Goal: Contribute content

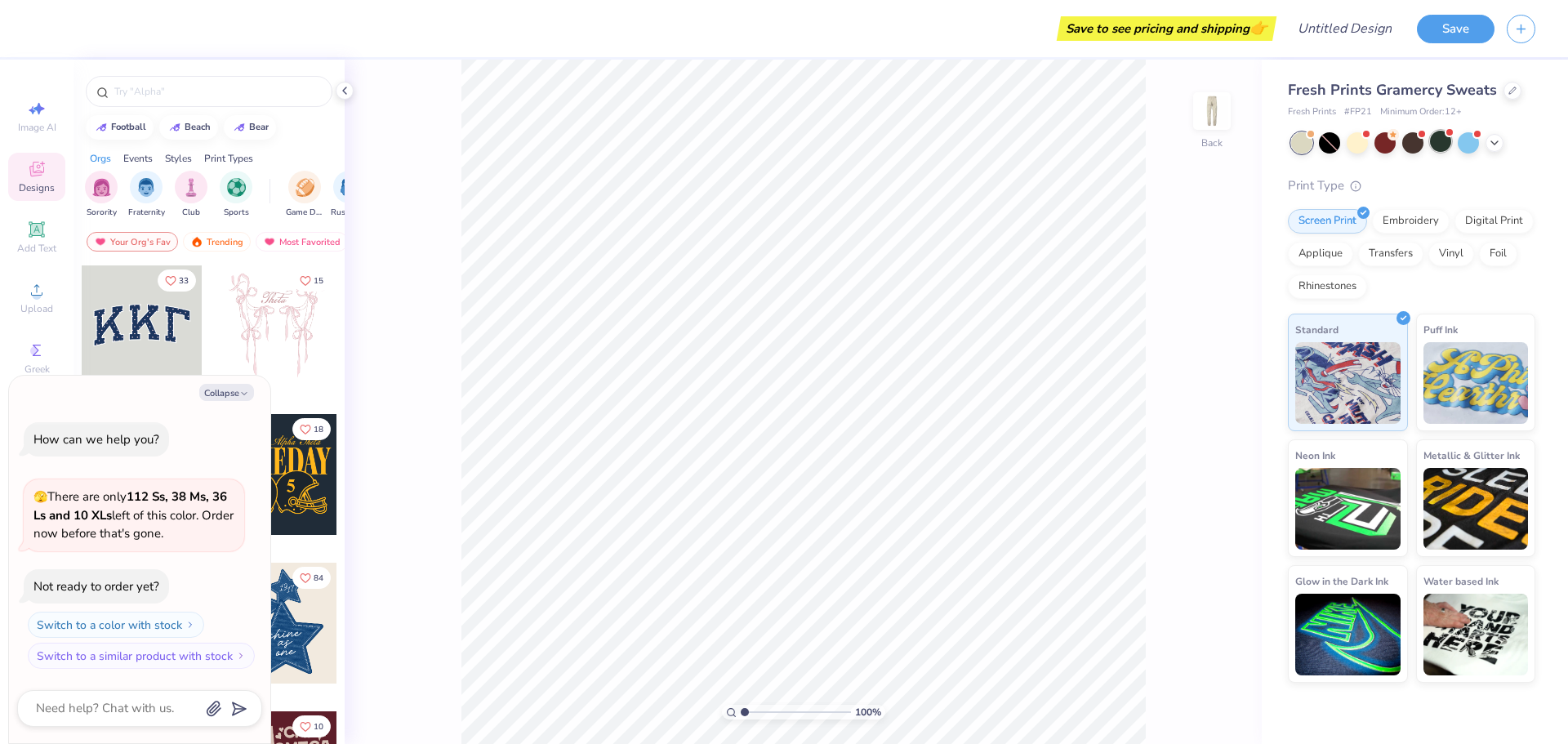
click at [1441, 143] on div at bounding box center [1440, 141] width 21 height 21
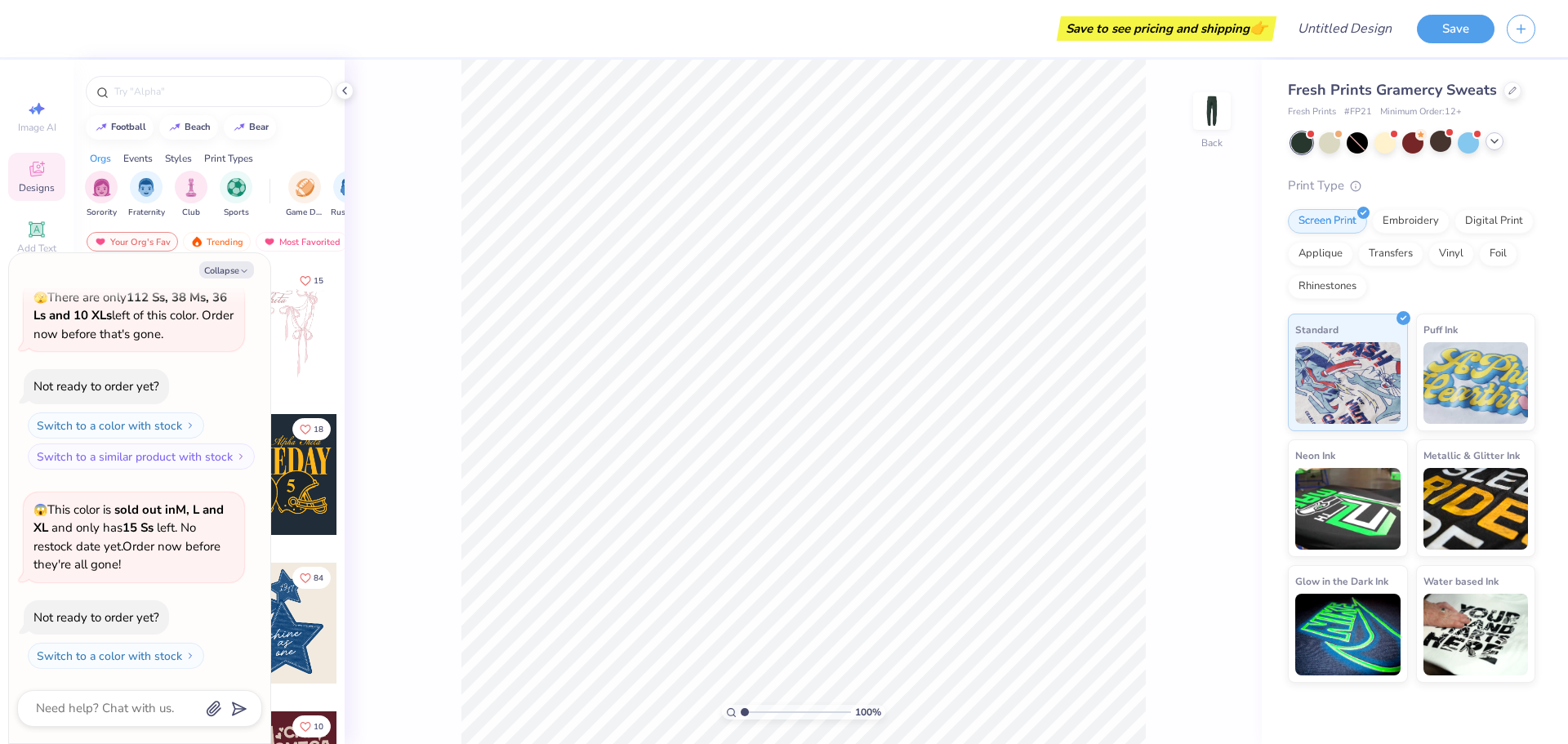
click at [1495, 150] on div at bounding box center [1413, 143] width 244 height 21
click at [1329, 148] on div at bounding box center [1329, 141] width 21 height 21
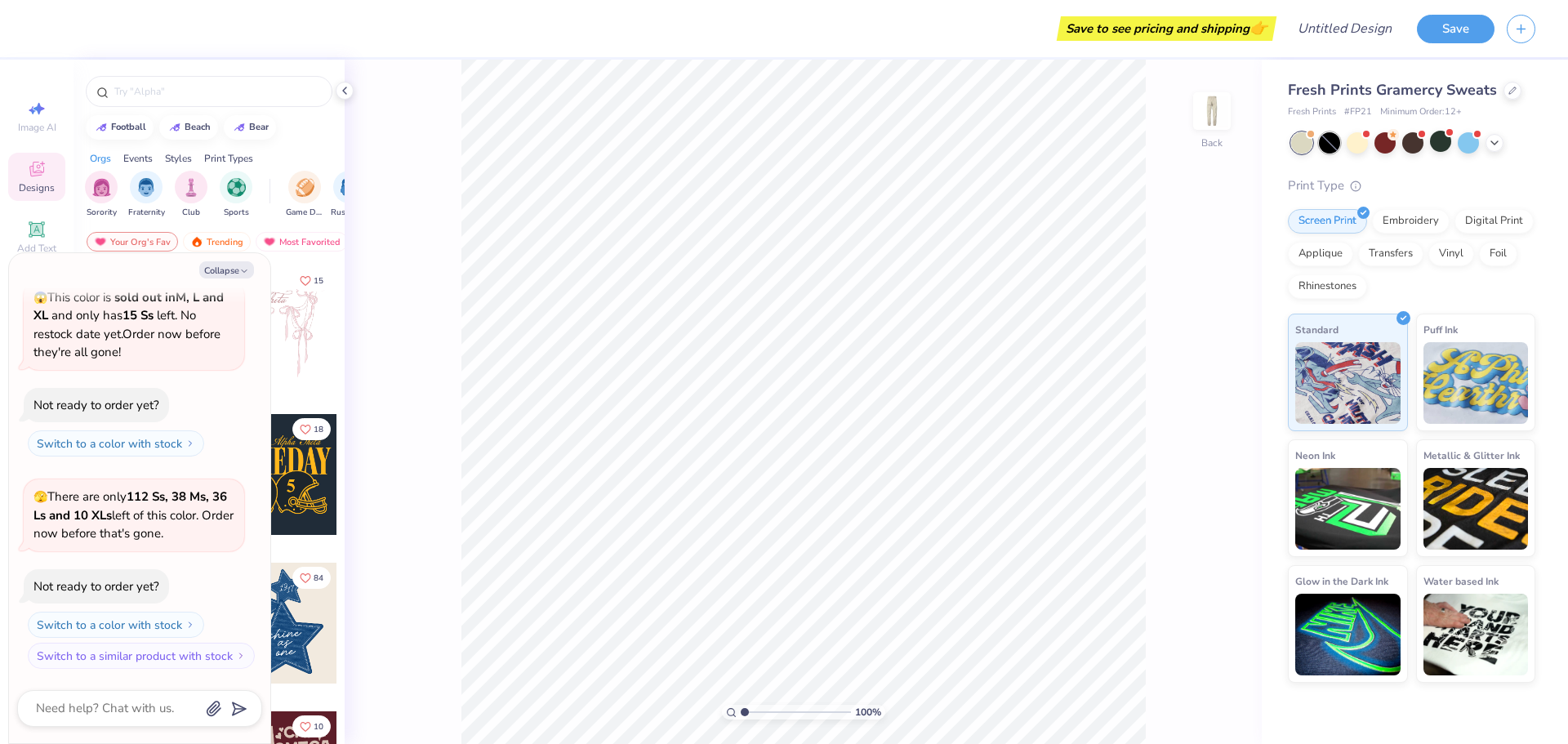
click at [1327, 149] on div at bounding box center [1329, 143] width 21 height 21
type textarea "x"
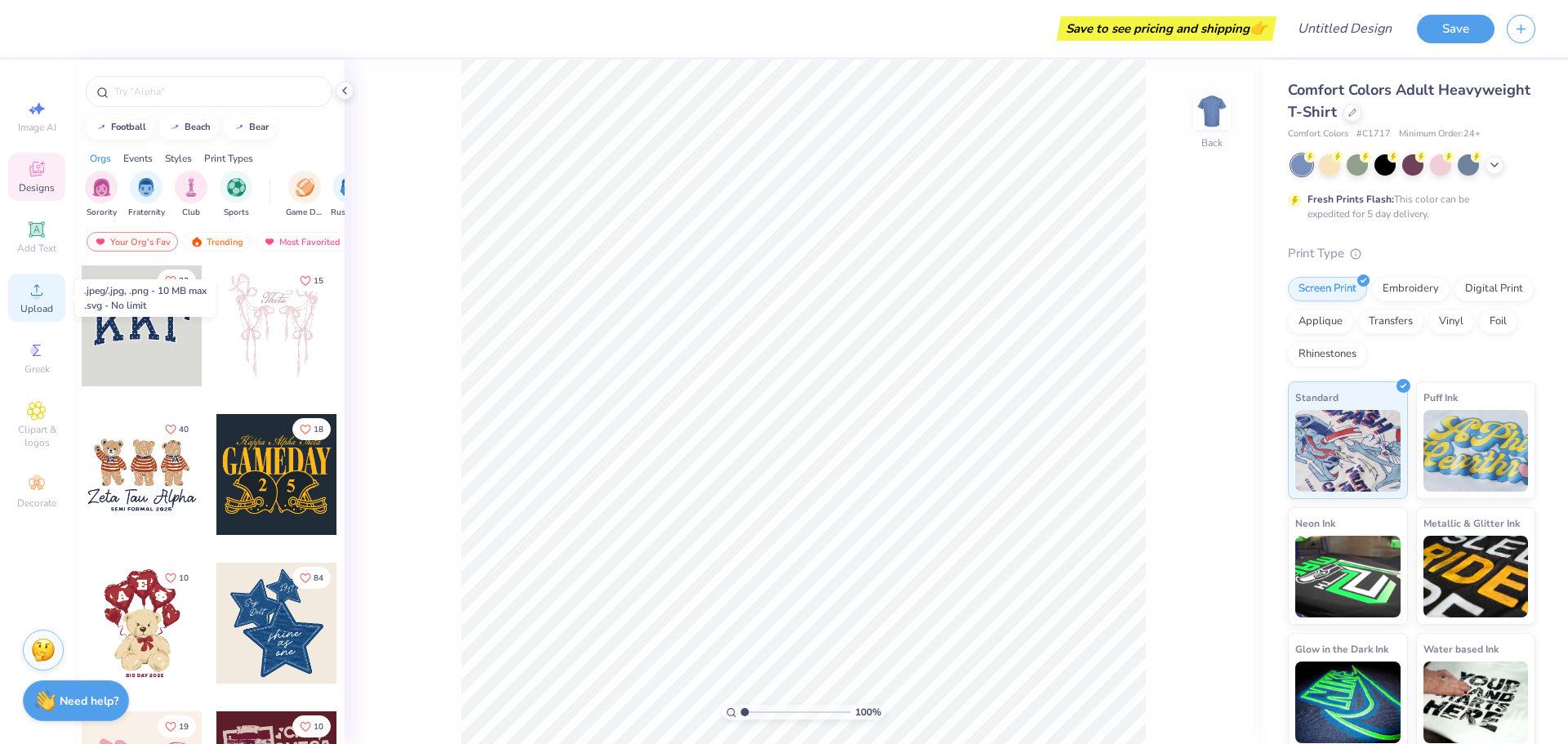
click at [42, 310] on span "Upload" at bounding box center [36, 308] width 32 height 13
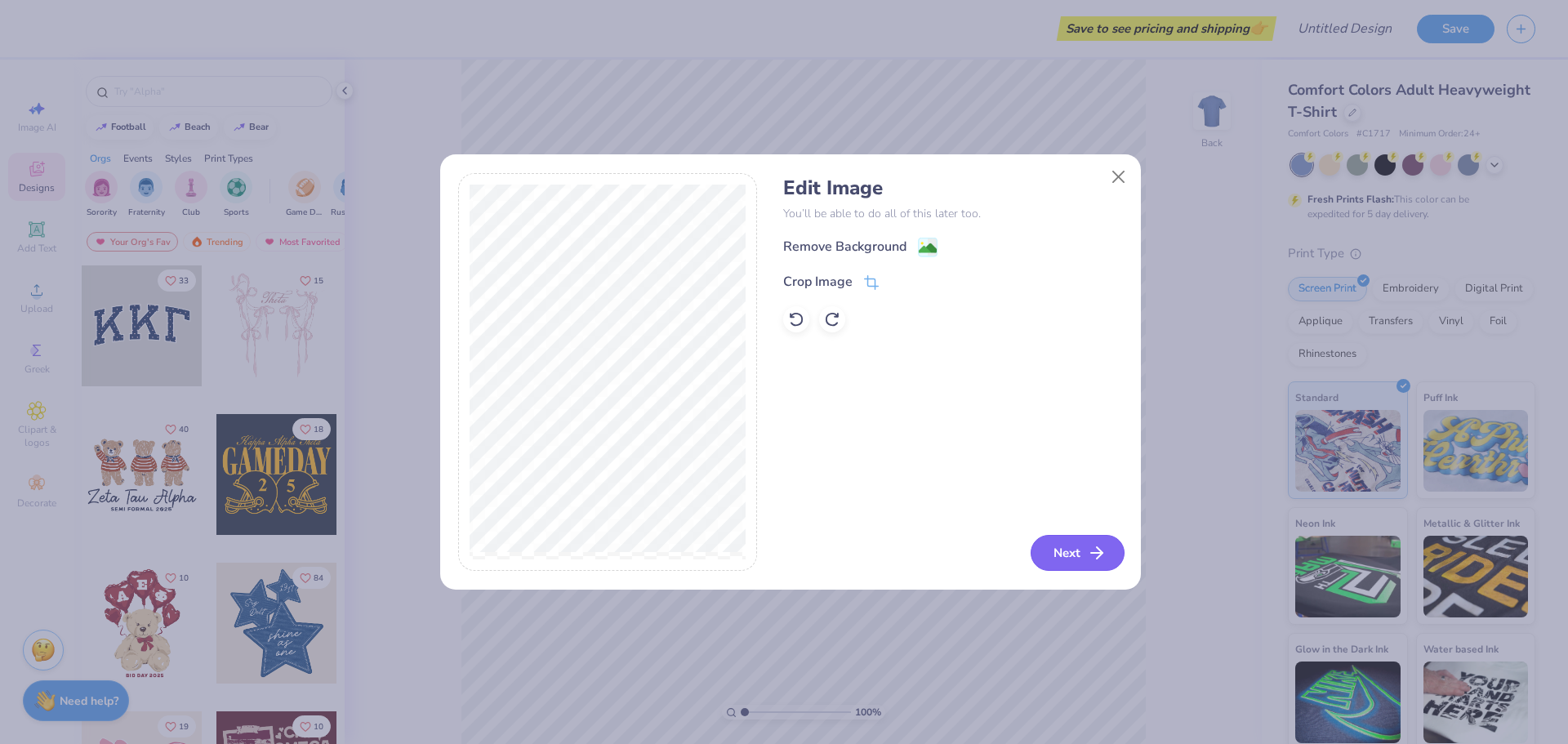
click at [1073, 559] on button "Next" at bounding box center [1077, 552] width 93 height 36
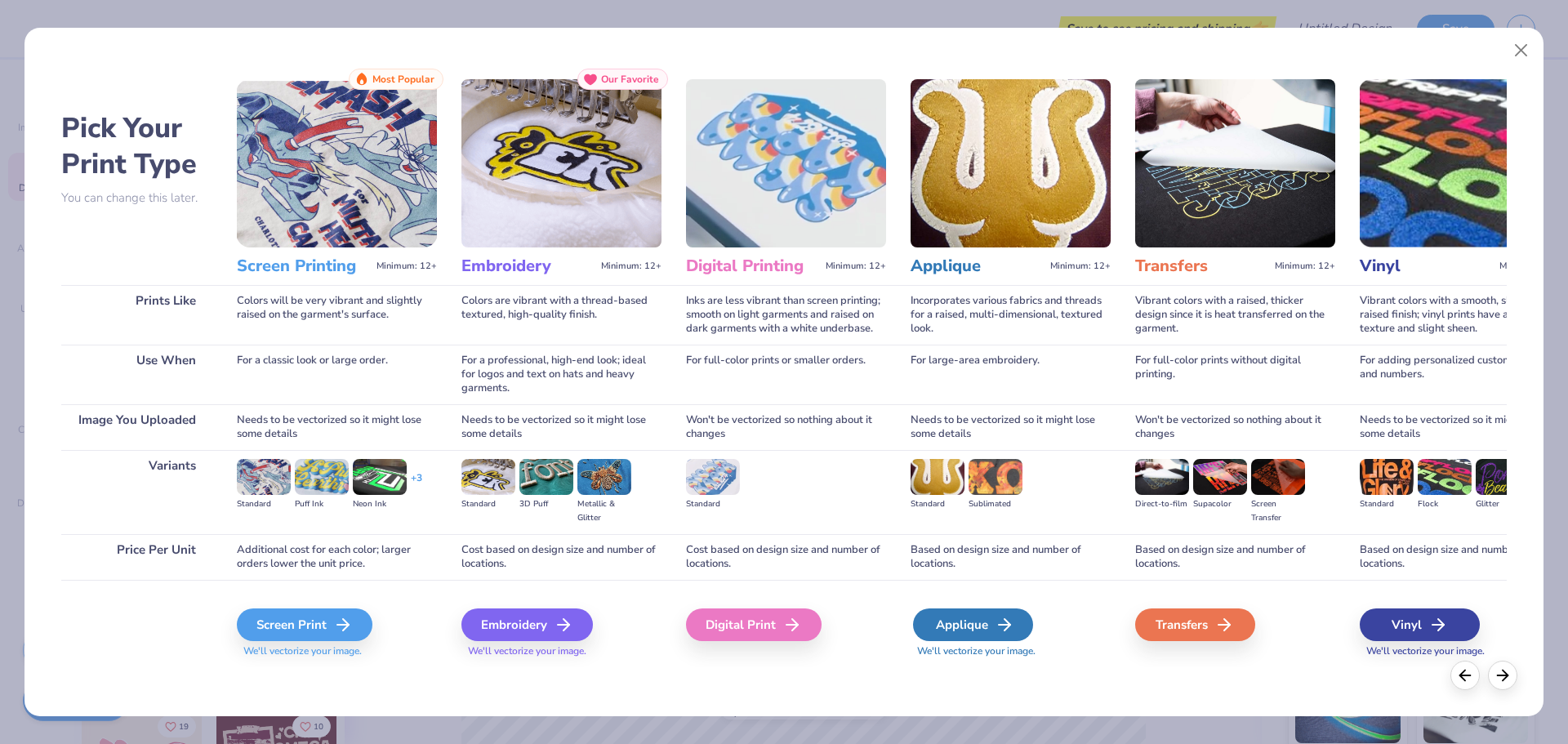
click at [981, 623] on div "Applique" at bounding box center [973, 624] width 120 height 32
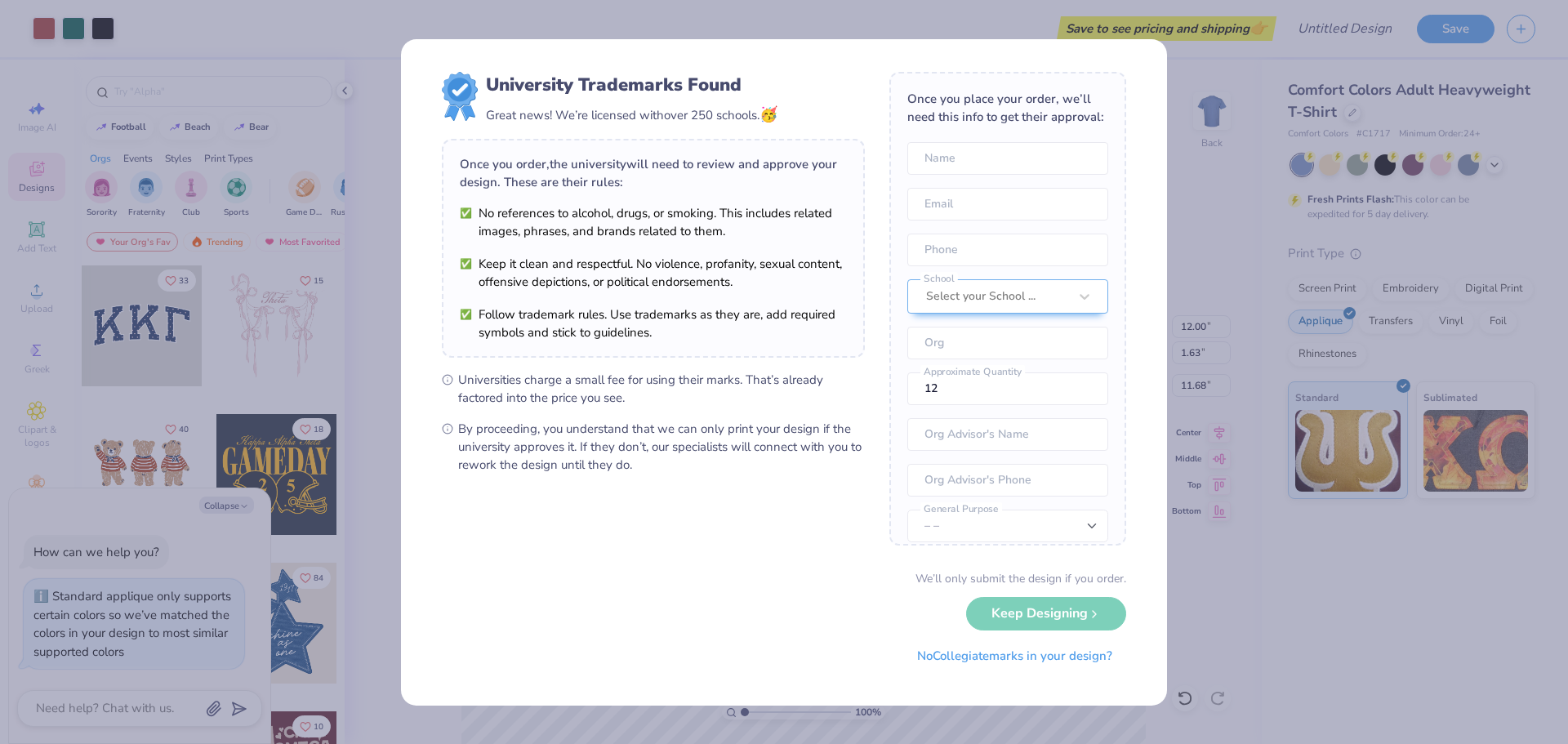
click at [858, 244] on body "Art colors Save to see pricing and shipping 👉 Design Title Save Image AI Design…" at bounding box center [784, 372] width 1568 height 744
type textarea "x"
type input "4.13"
click at [1037, 649] on button "No Collegiate marks in your design?" at bounding box center [1014, 651] width 223 height 33
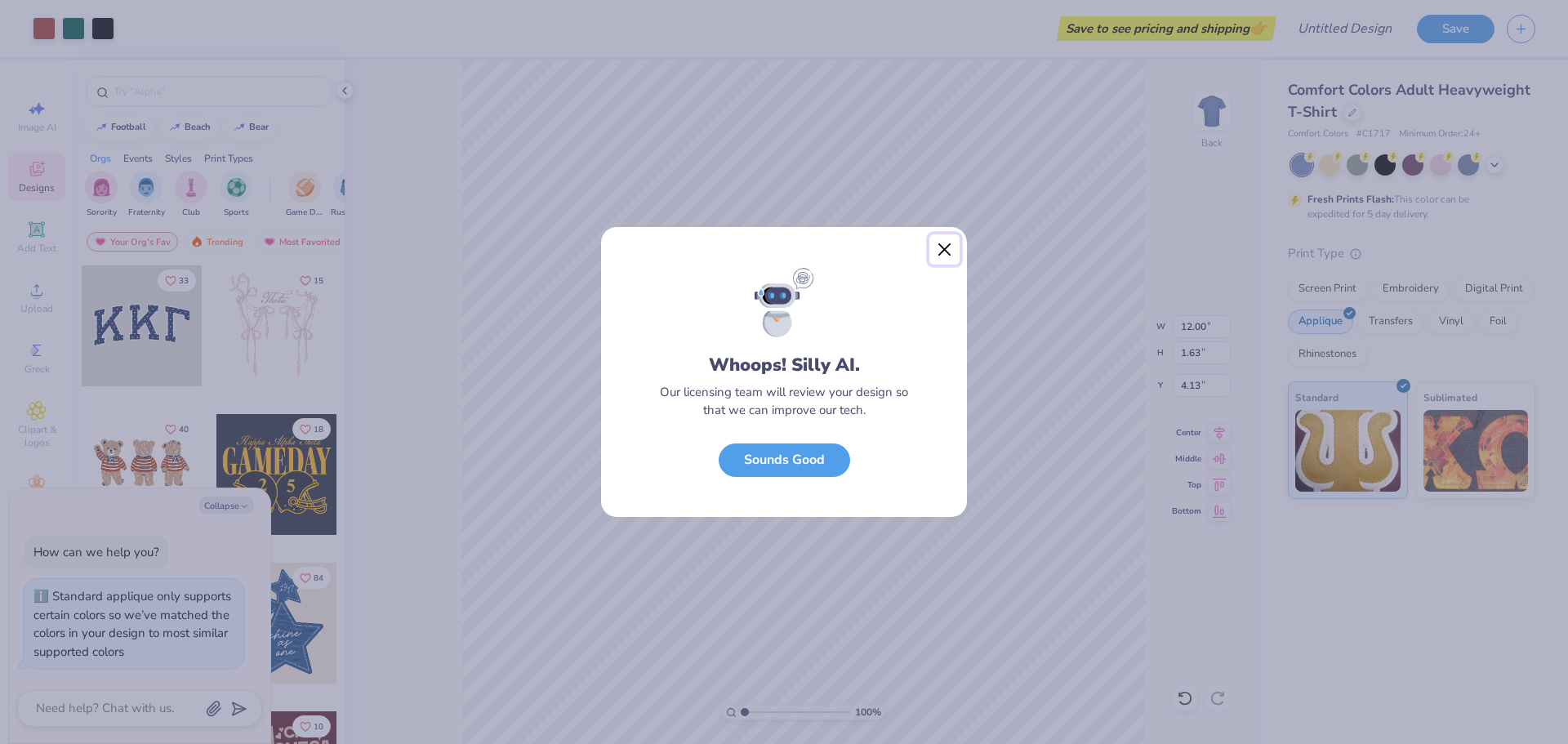
click at [941, 248] on button "Close" at bounding box center [945, 250] width 31 height 31
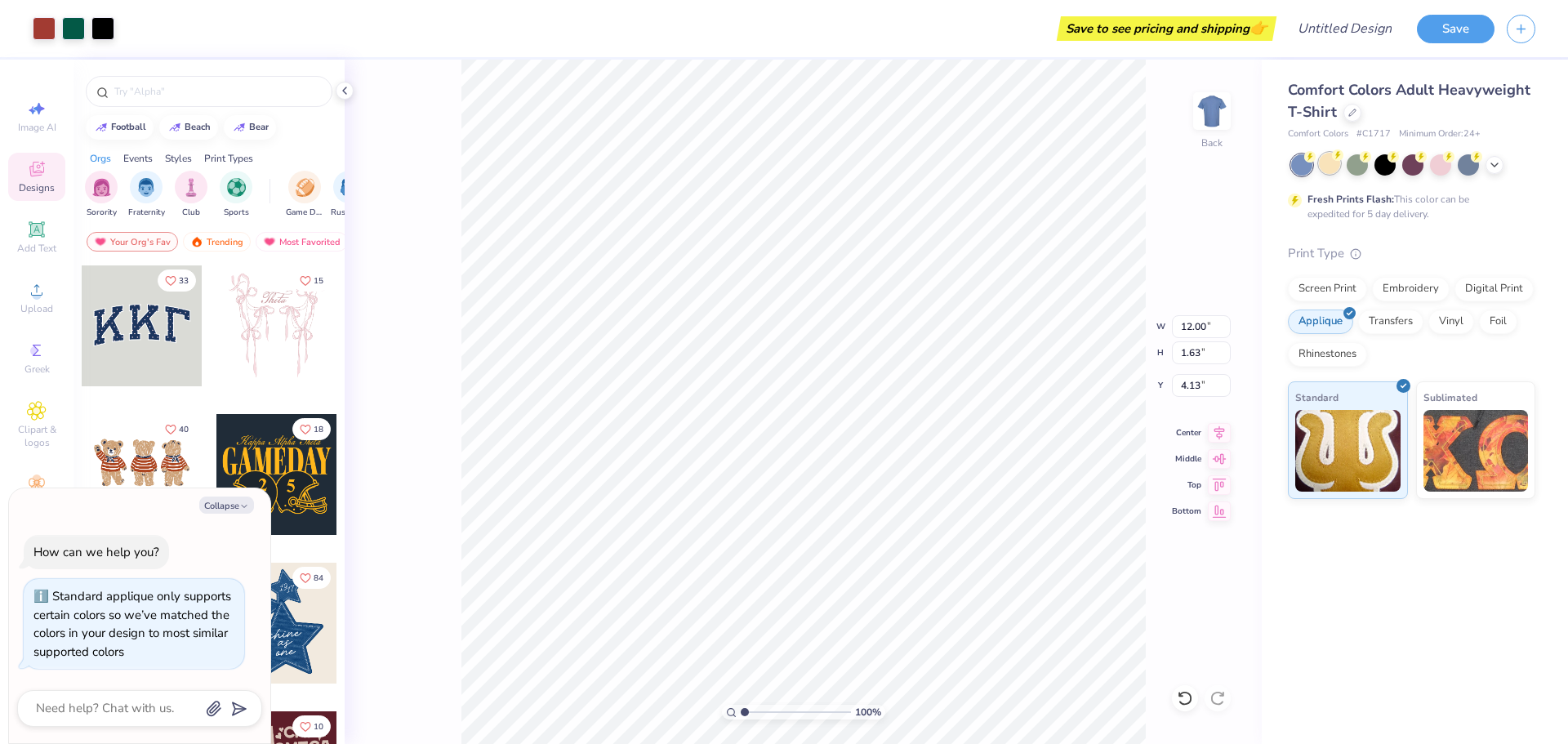
click at [1324, 164] on div at bounding box center [1329, 163] width 21 height 21
click at [1492, 168] on icon at bounding box center [1495, 163] width 13 height 13
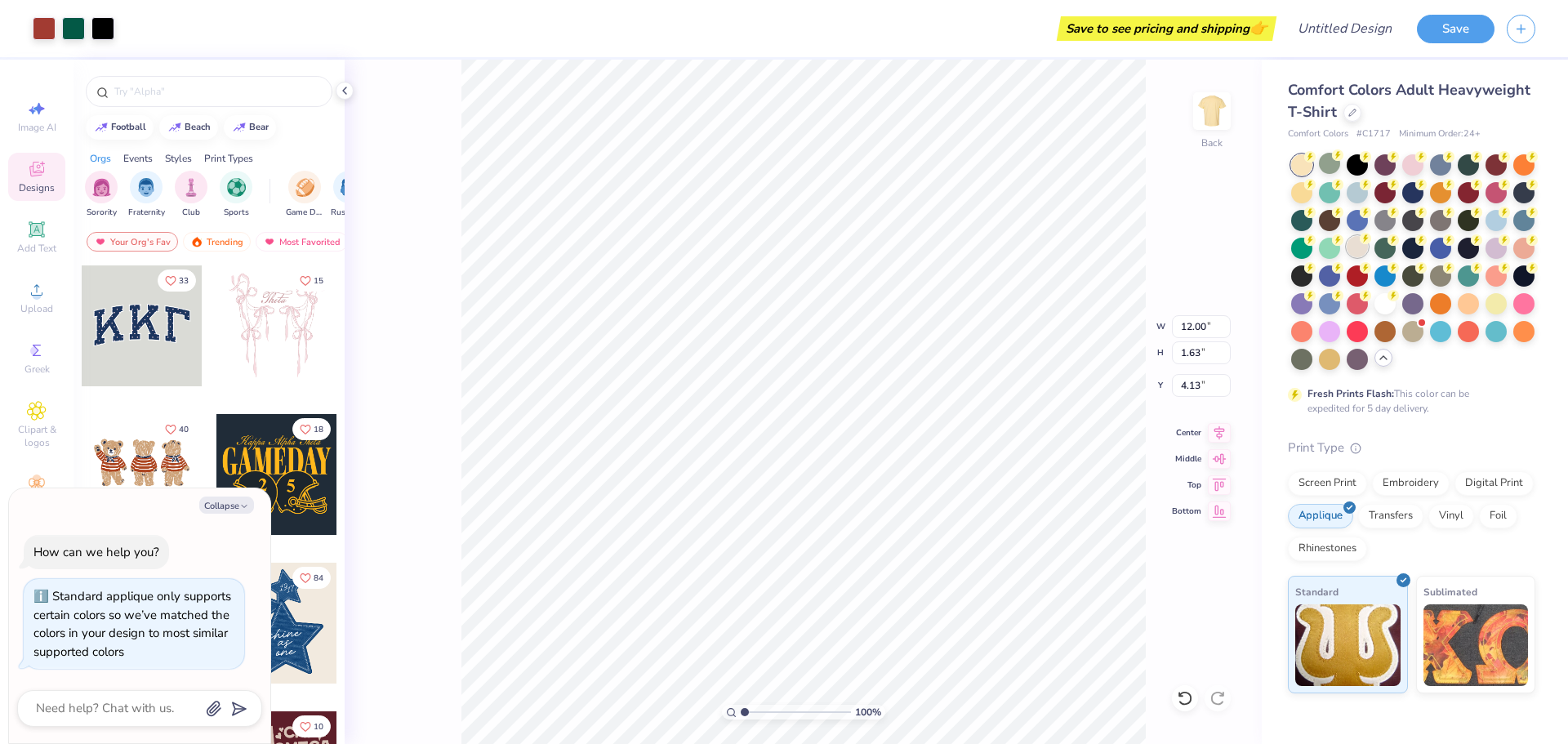
click at [1349, 246] on div at bounding box center [1357, 246] width 21 height 21
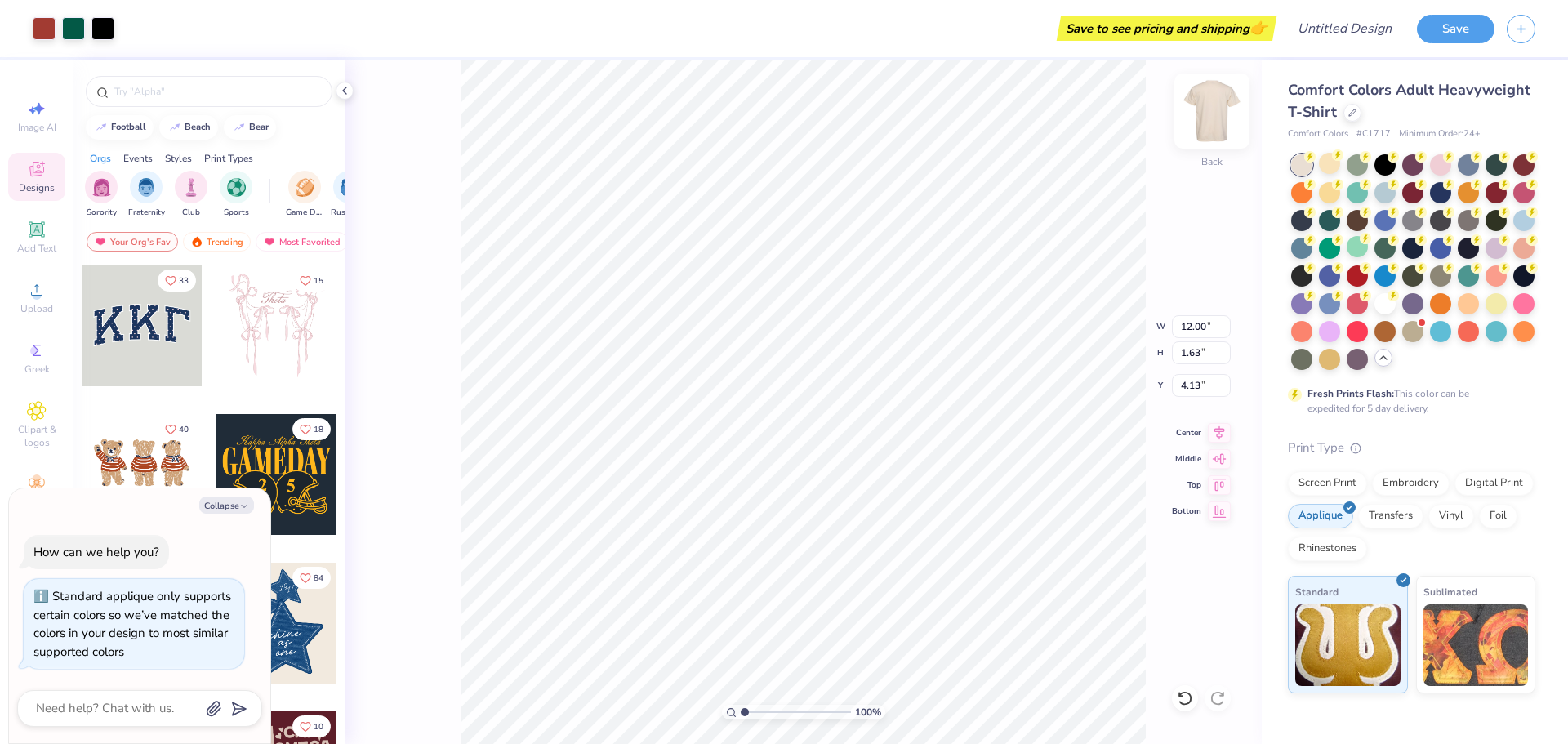
click at [1212, 96] on img at bounding box center [1212, 111] width 66 height 66
click at [1344, 115] on div at bounding box center [1351, 110] width 18 height 18
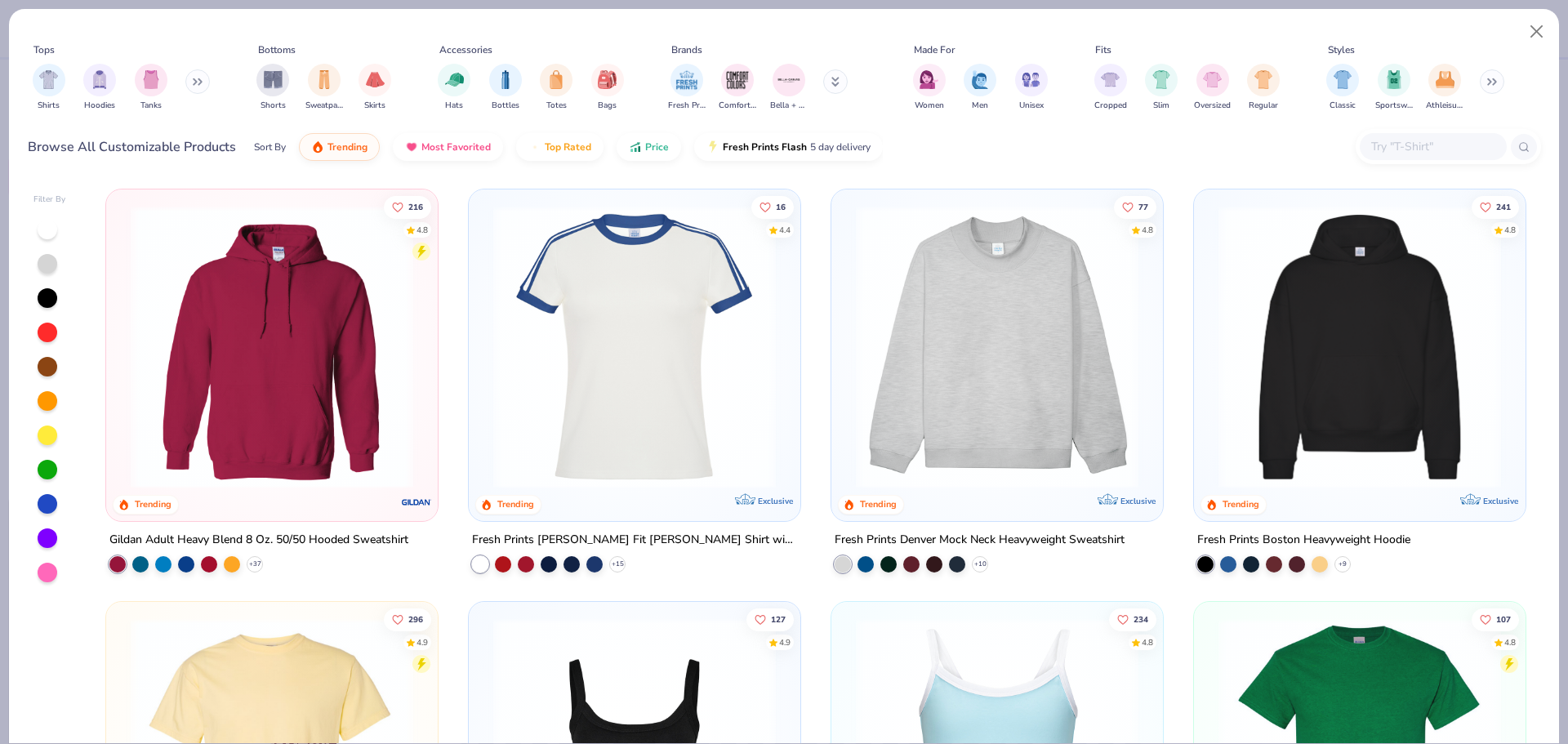
click at [1076, 313] on img at bounding box center [997, 346] width 299 height 282
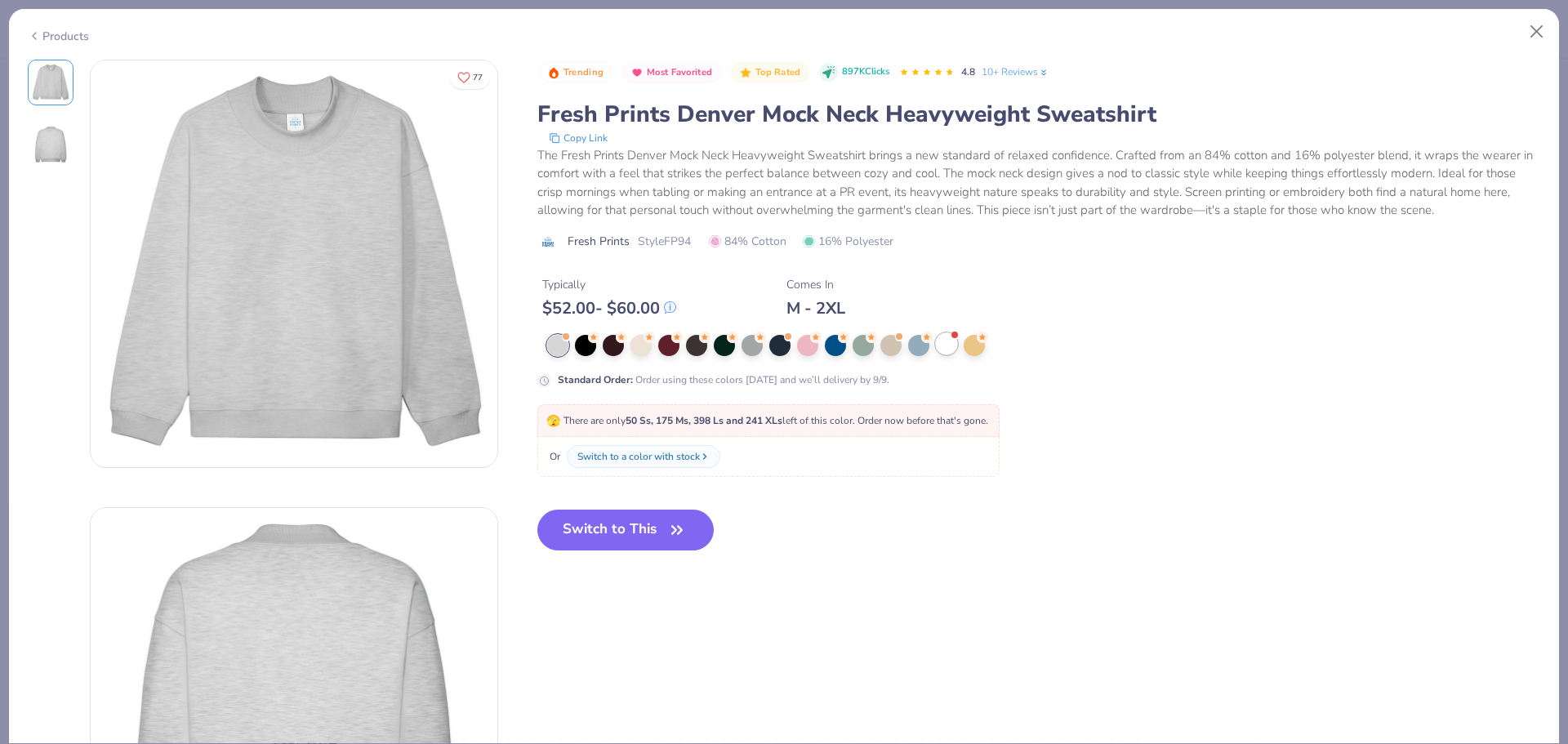
click at [942, 341] on div at bounding box center [946, 343] width 21 height 21
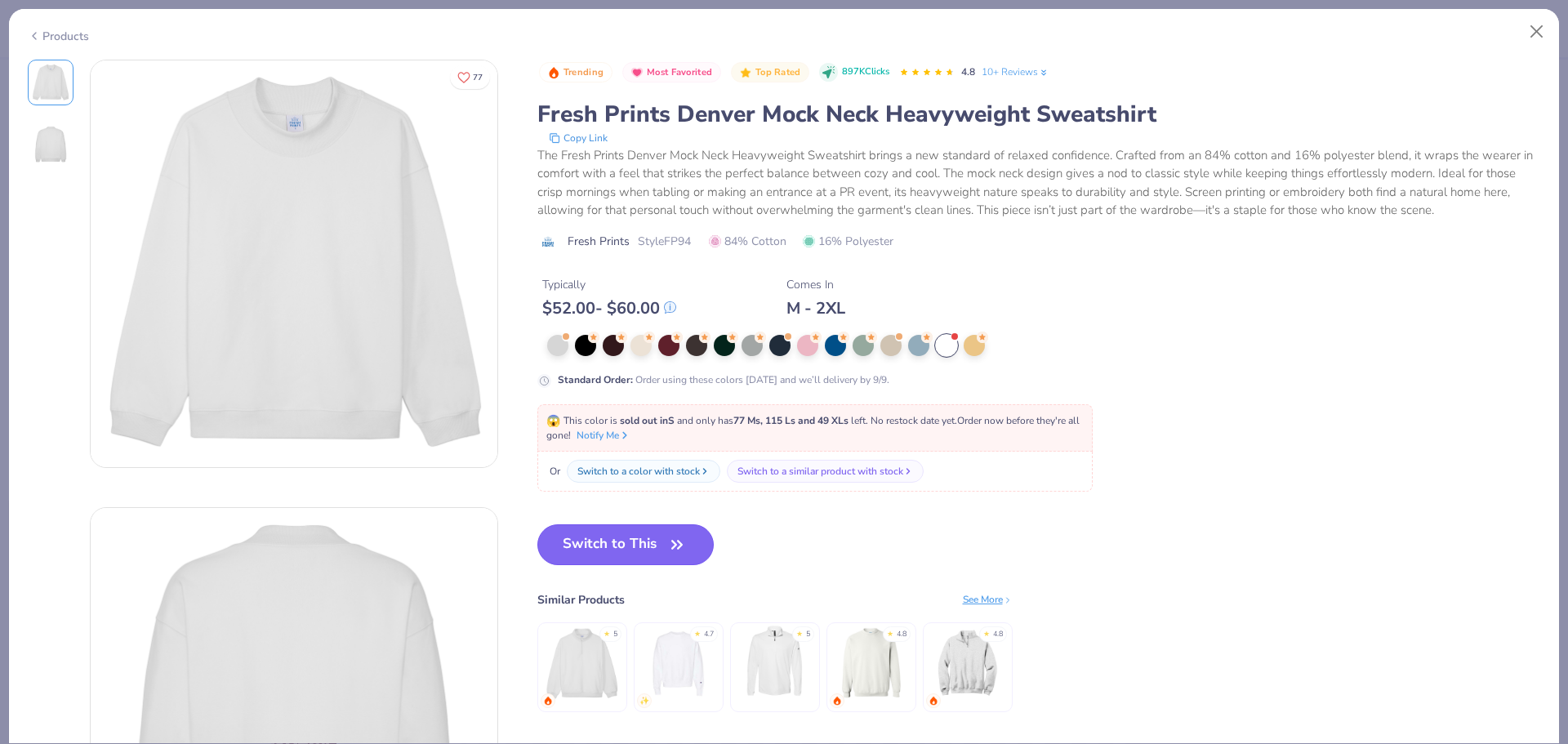
click at [631, 535] on button "Switch to This" at bounding box center [626, 544] width 177 height 41
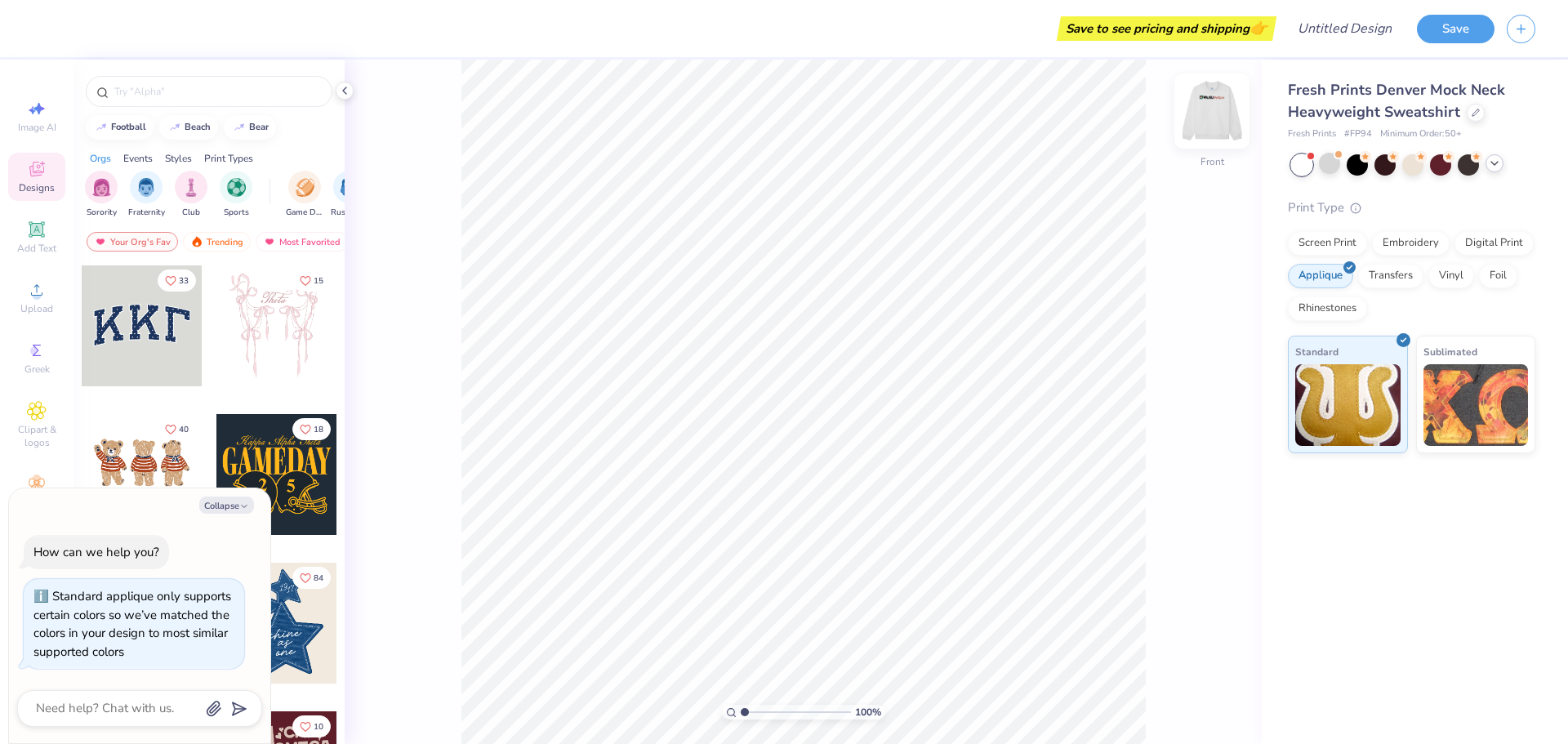
click at [1203, 117] on img at bounding box center [1212, 111] width 66 height 66
type textarea "x"
type input "2.39"
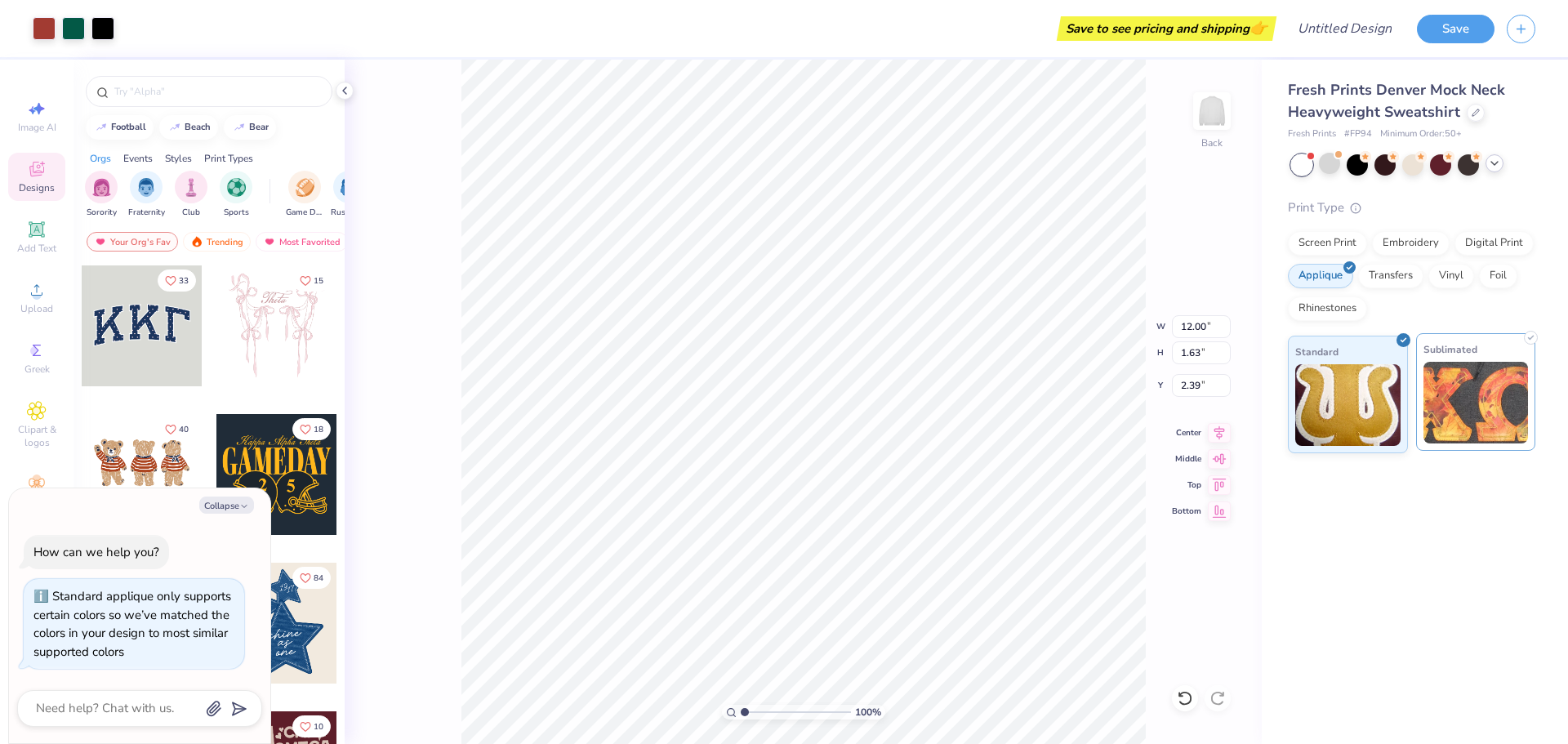
click at [1455, 365] on img at bounding box center [1476, 403] width 106 height 81
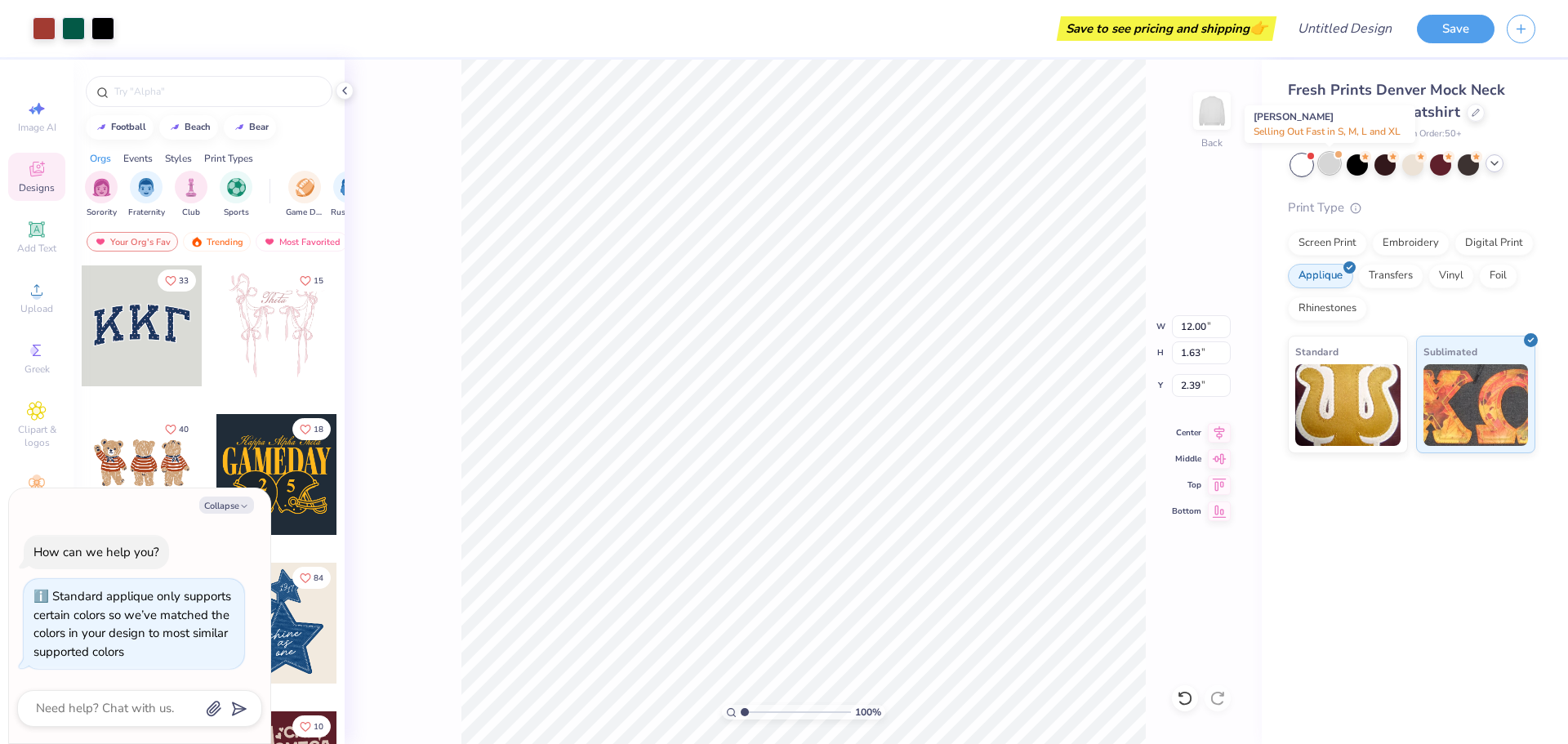
click at [1335, 160] on div at bounding box center [1329, 163] width 21 height 21
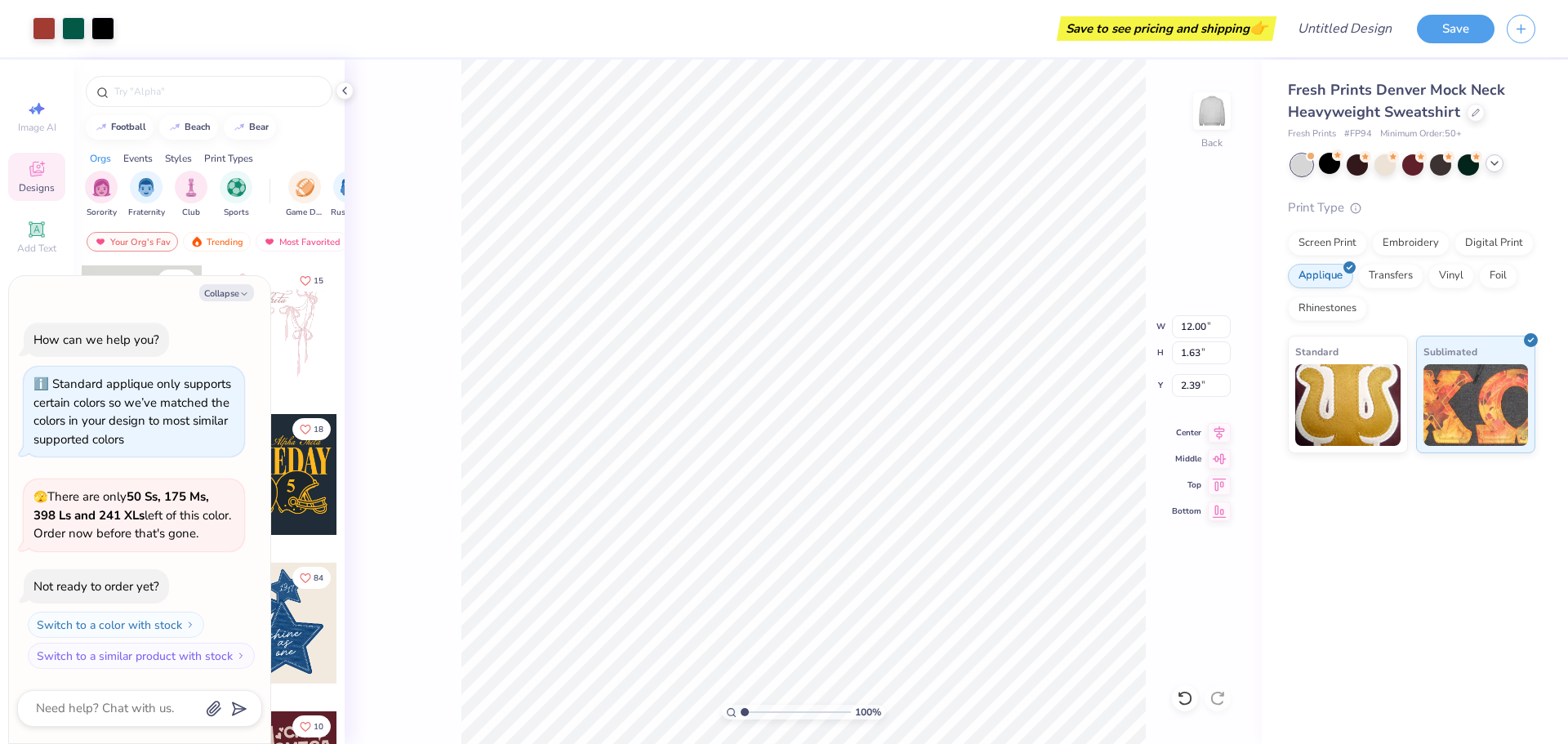
type textarea "x"
type input "3.00"
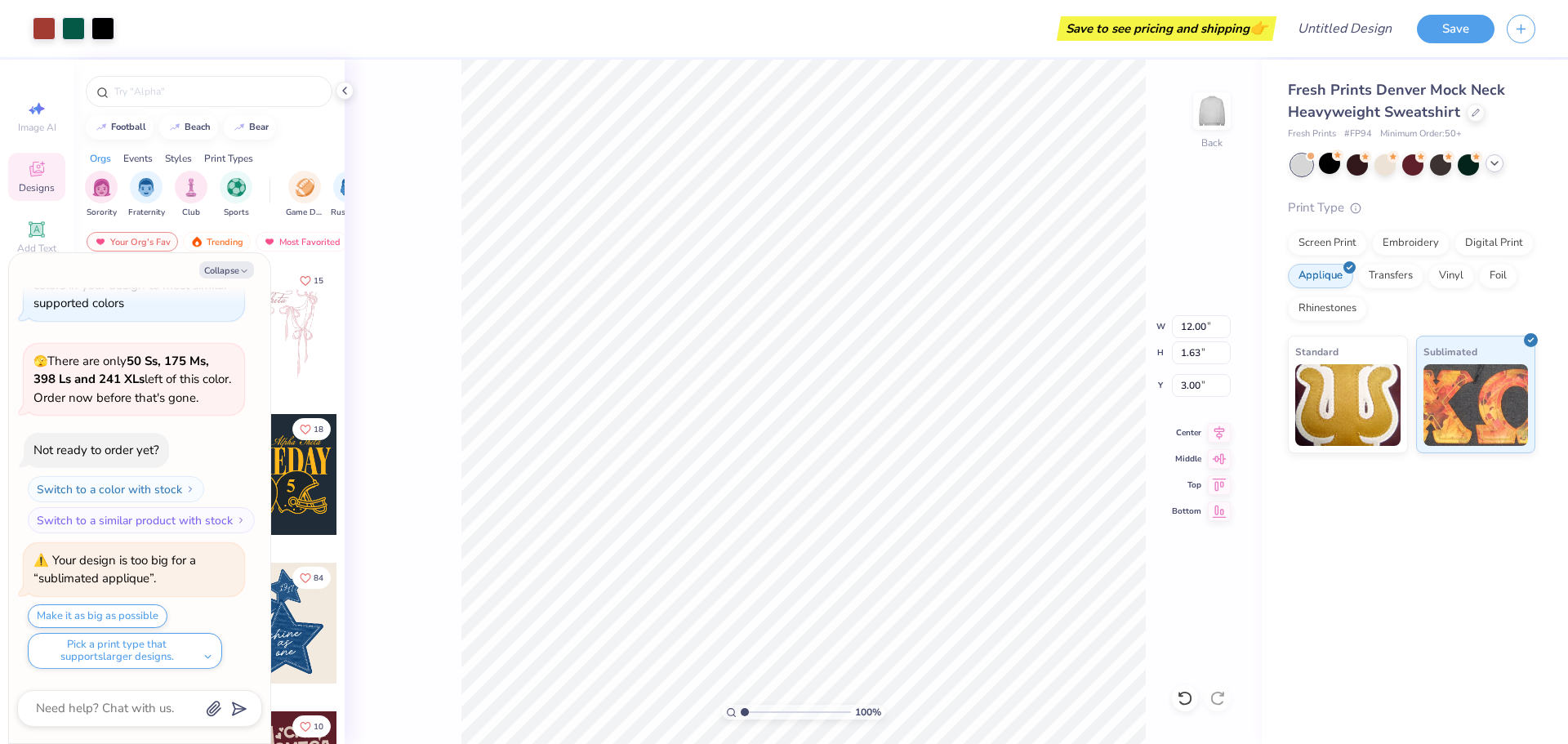
type textarea "x"
type input "2.77"
type textarea "x"
